Goal: Navigation & Orientation: Understand site structure

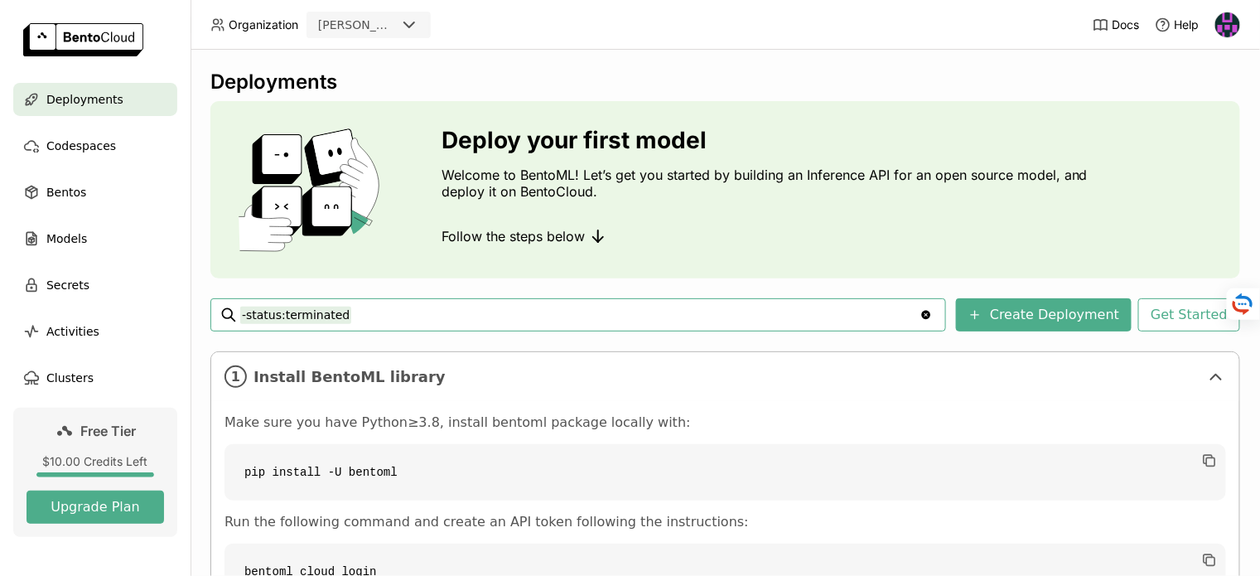
click at [1230, 26] on img at bounding box center [1227, 24] width 25 height 25
click at [681, 82] on div "Deployments" at bounding box center [724, 82] width 1029 height 25
click at [118, 152] on div "Codespaces" at bounding box center [95, 145] width 164 height 33
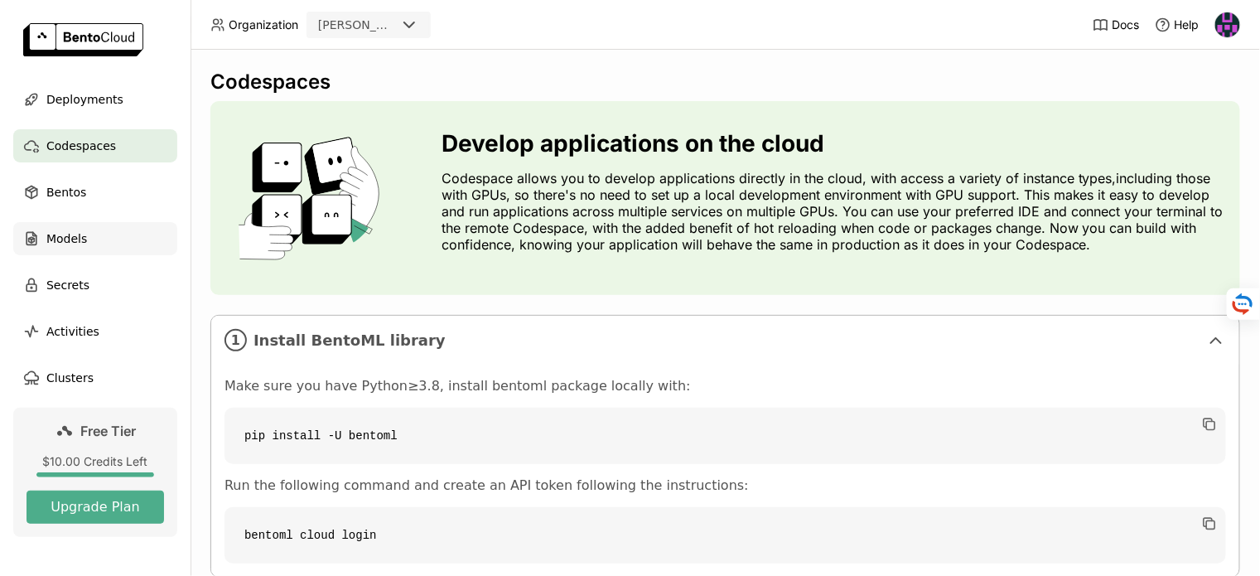
click at [88, 243] on div "Models" at bounding box center [95, 238] width 164 height 33
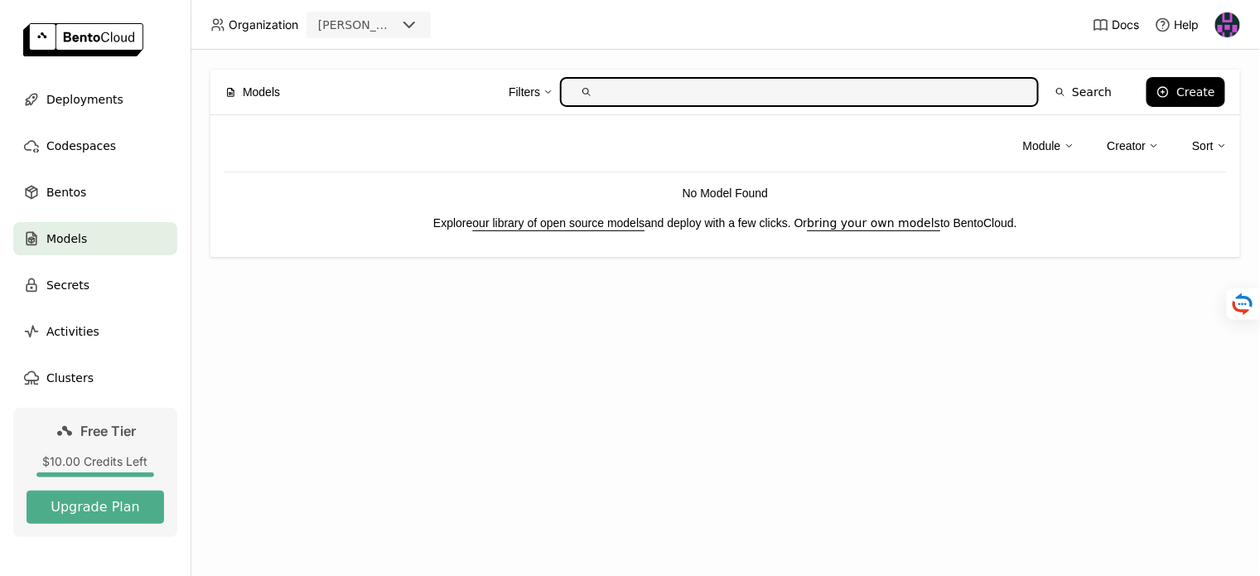
click at [1236, 29] on img at bounding box center [1227, 24] width 25 height 25
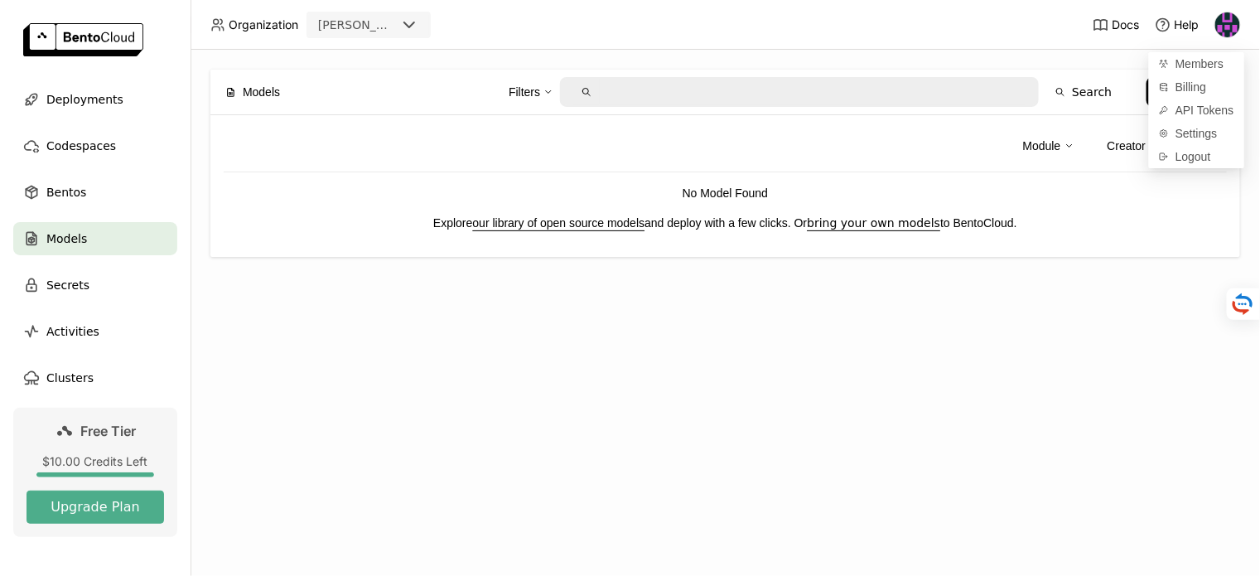
click at [696, 350] on div "Models Filters Search Create Module Creator Sort No Model Found Explore our lib…" at bounding box center [724, 313] width 1069 height 526
click at [105, 340] on div "Activities" at bounding box center [95, 331] width 164 height 33
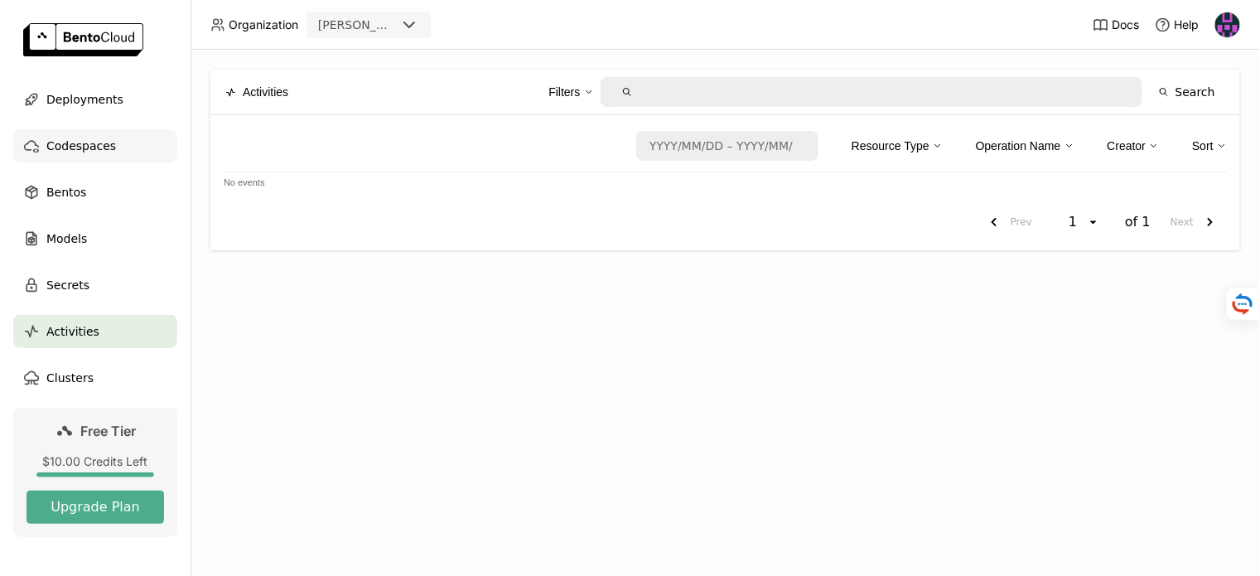
click at [65, 161] on div "Codespaces" at bounding box center [95, 145] width 164 height 33
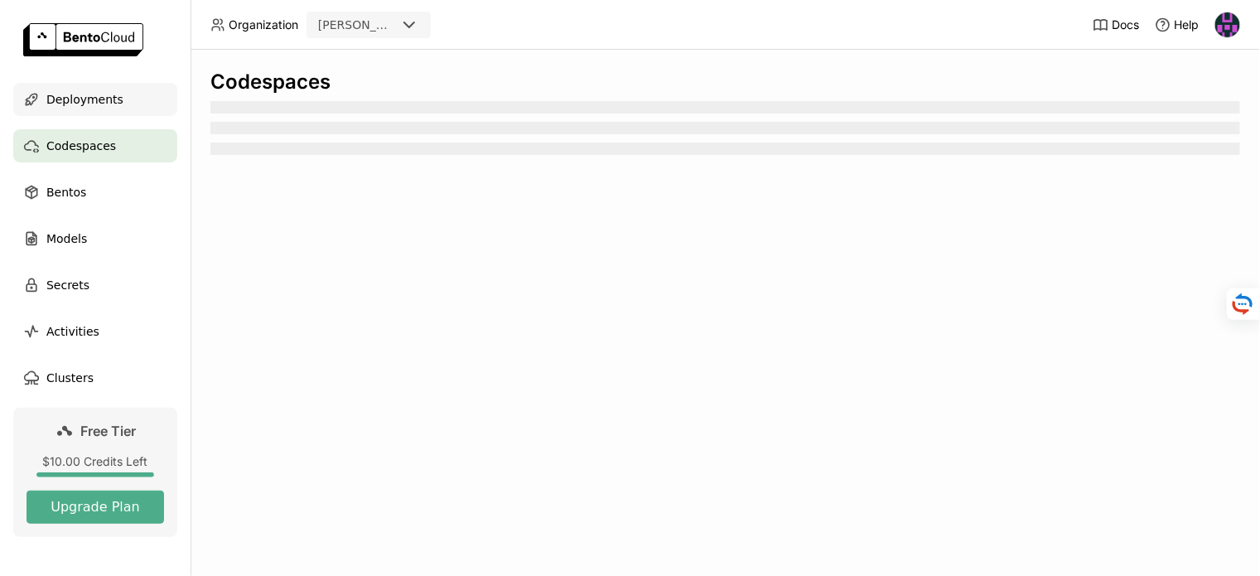
click at [73, 91] on span "Deployments" at bounding box center [84, 99] width 77 height 20
